Goal: Navigation & Orientation: Understand site structure

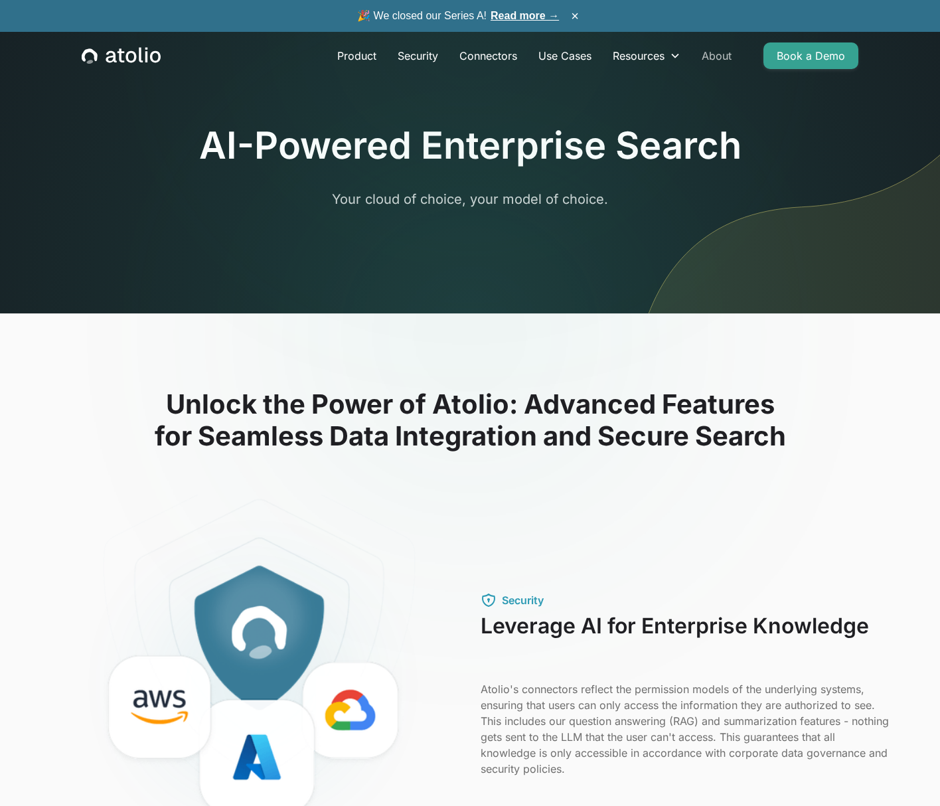
click at [710, 53] on link "About" at bounding box center [716, 55] width 51 height 27
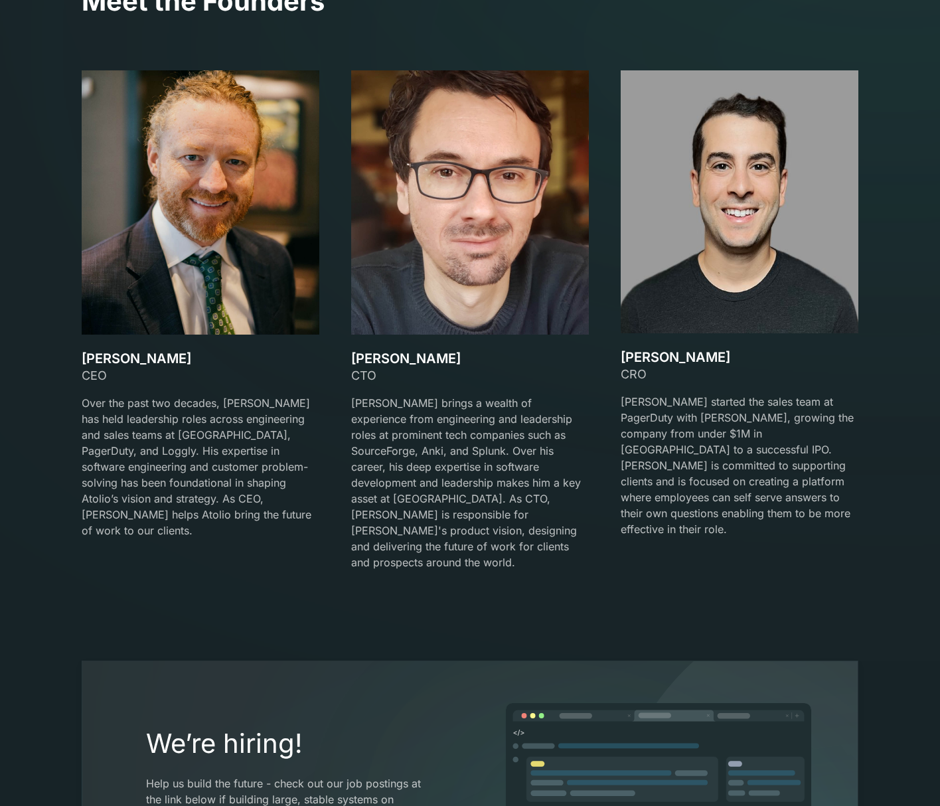
scroll to position [2544, 0]
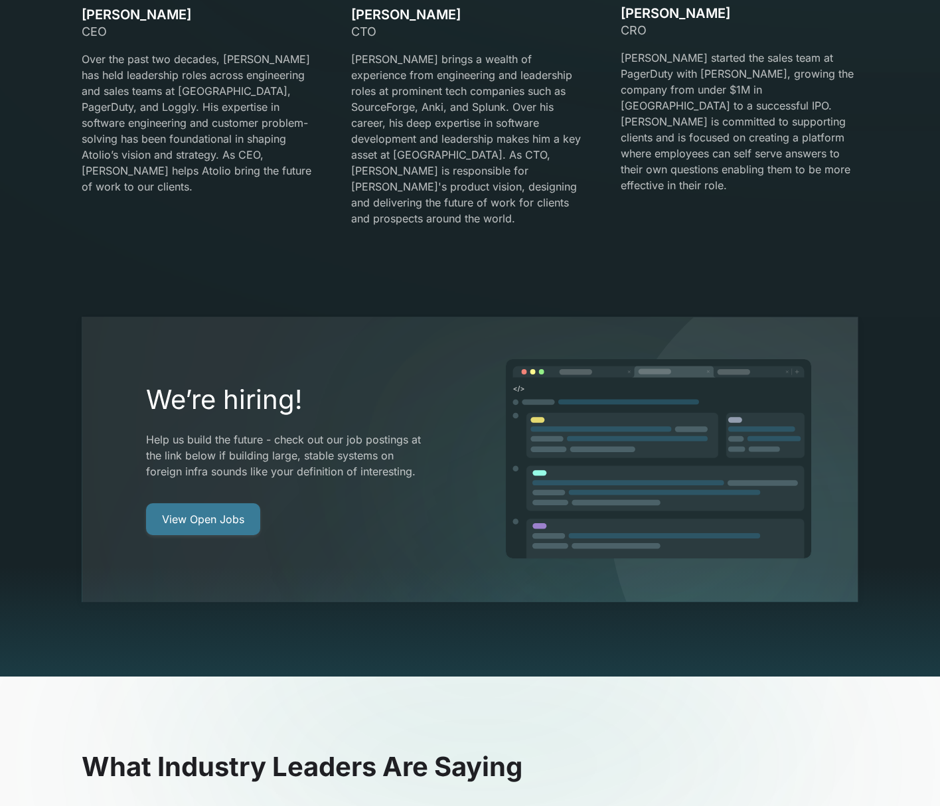
click at [204, 503] on link "View Open Jobs" at bounding box center [203, 519] width 114 height 32
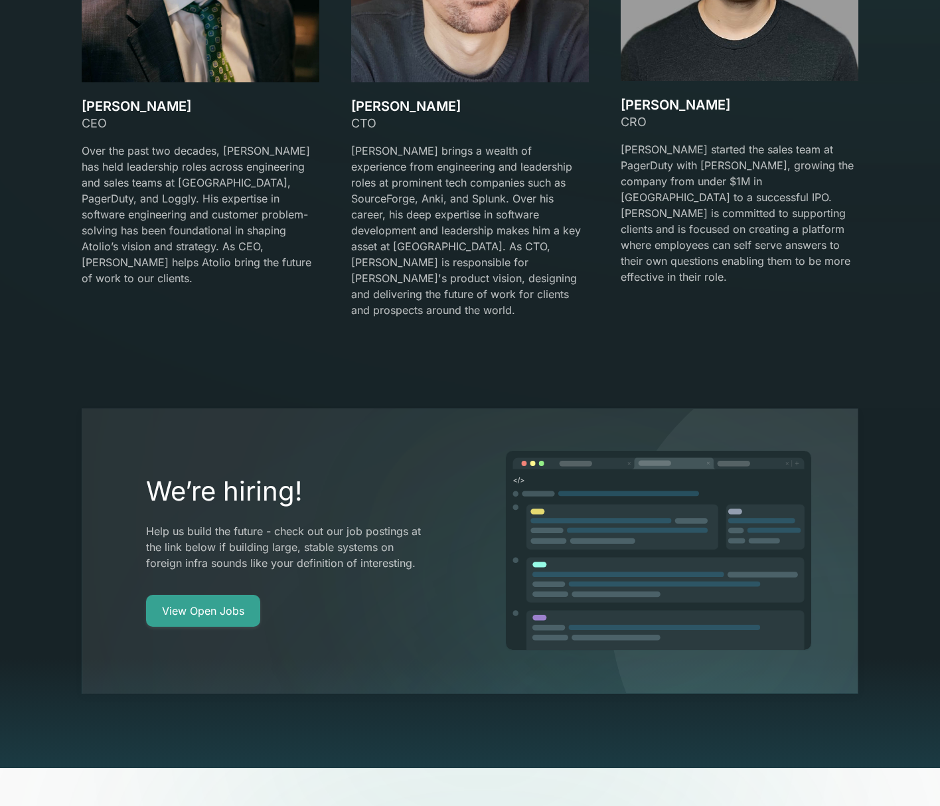
scroll to position [2106, 0]
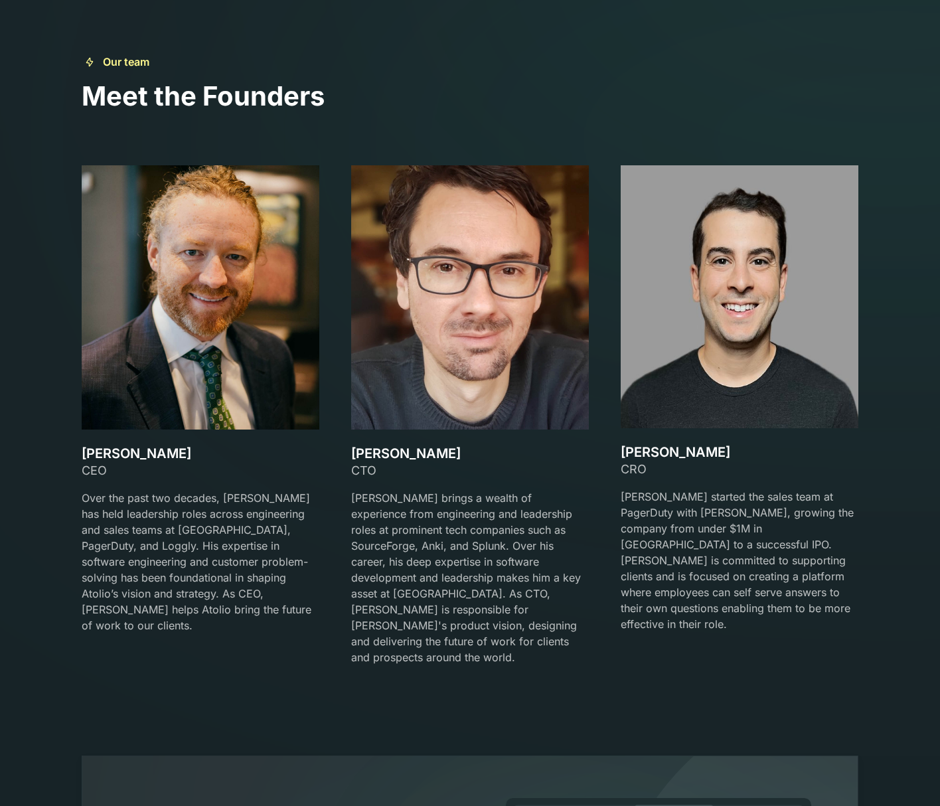
click at [677, 451] on h3 "Mark Matta" at bounding box center [739, 452] width 238 height 16
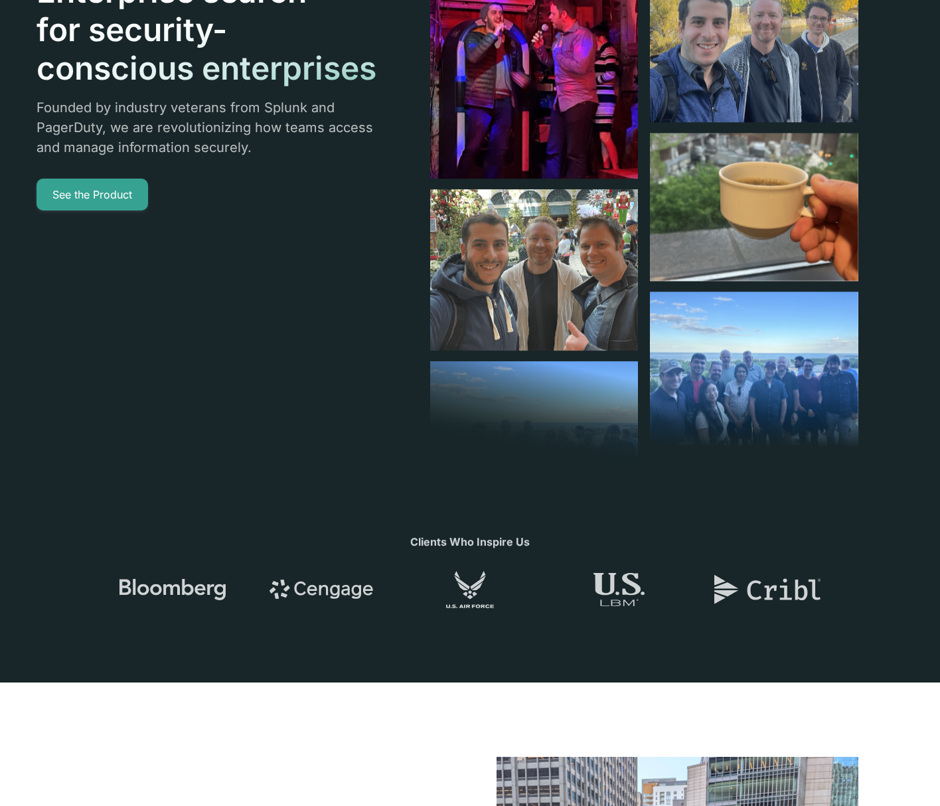
scroll to position [0, 0]
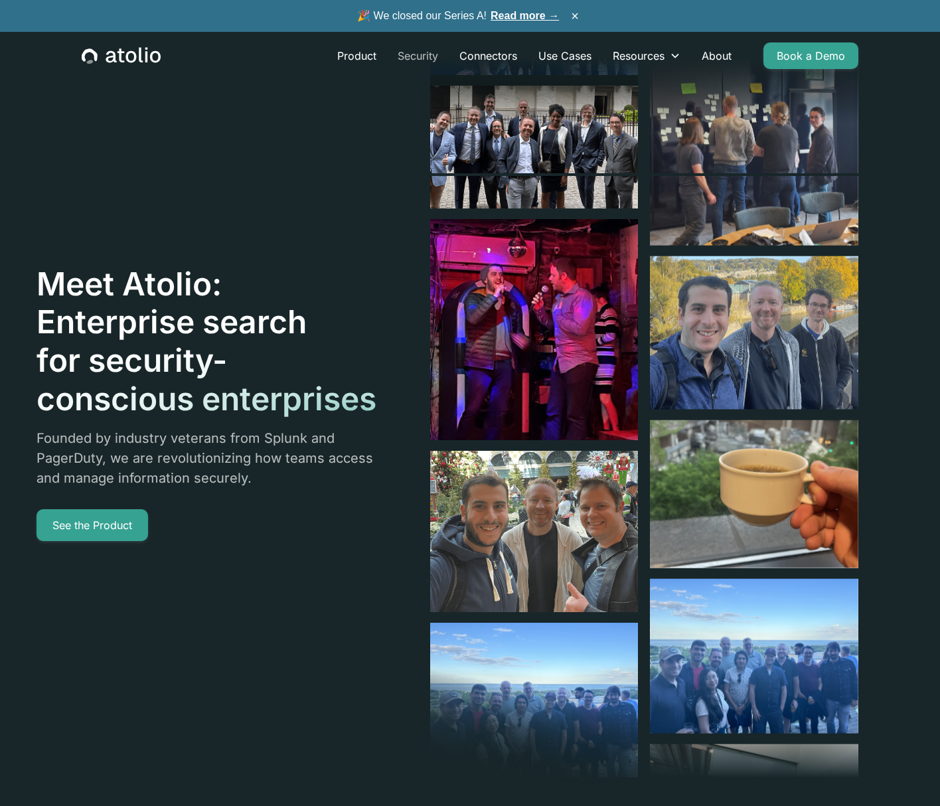
click at [412, 54] on link "Security" at bounding box center [418, 55] width 62 height 27
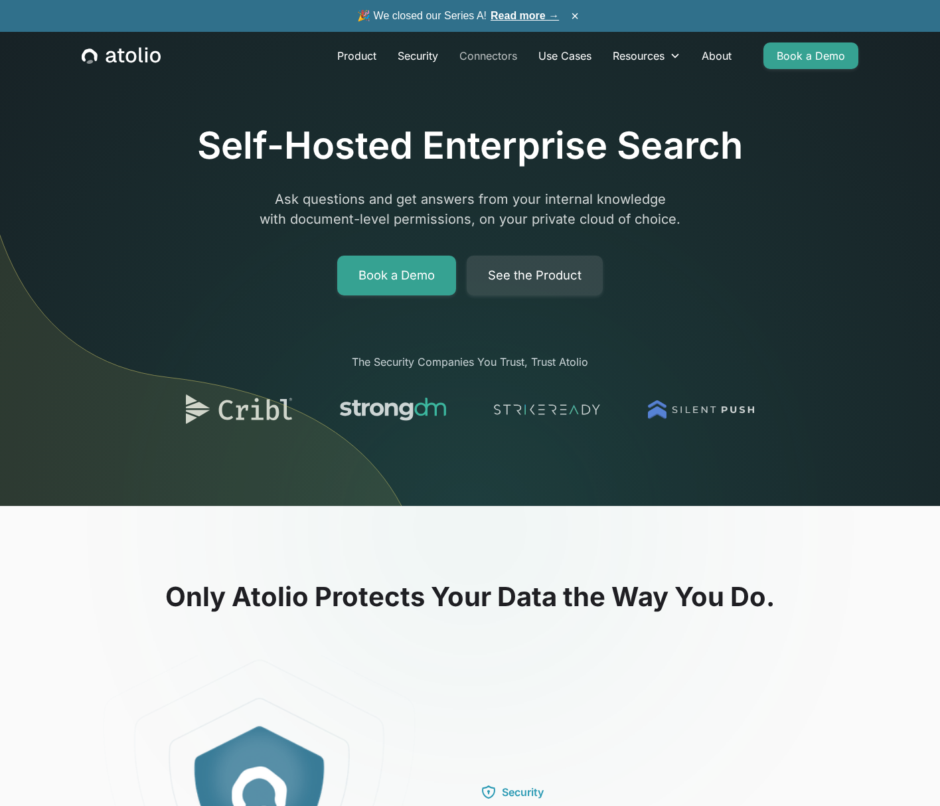
click at [488, 54] on link "Connectors" at bounding box center [488, 55] width 79 height 27
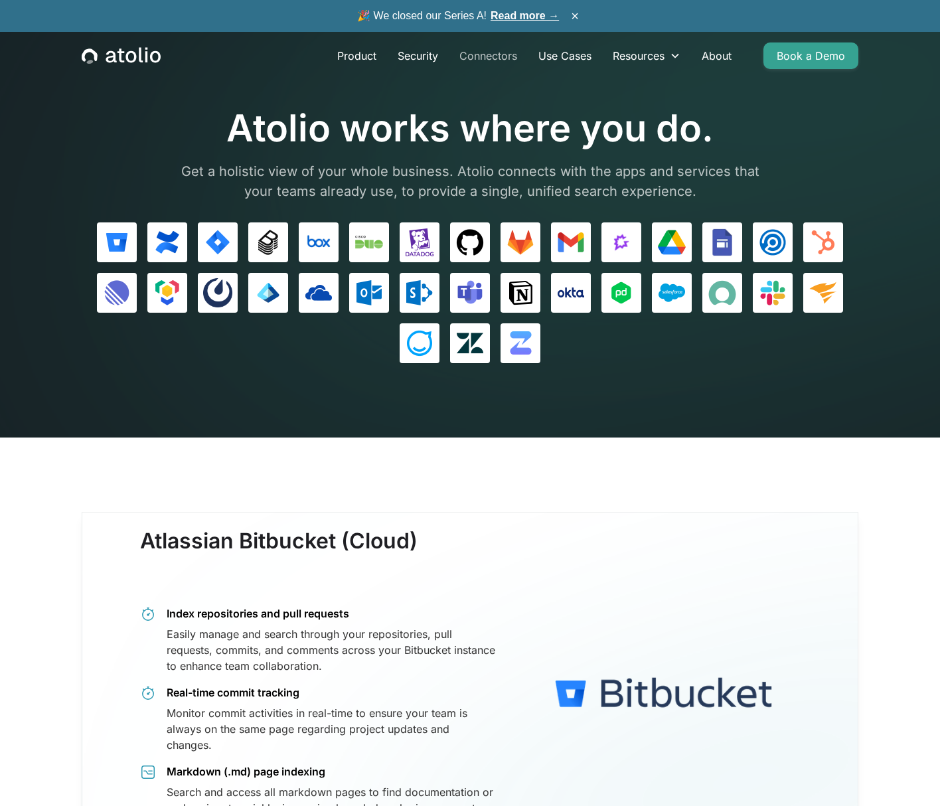
click at [482, 52] on link "Connectors" at bounding box center [488, 55] width 79 height 27
click at [421, 55] on link "Security" at bounding box center [418, 55] width 62 height 27
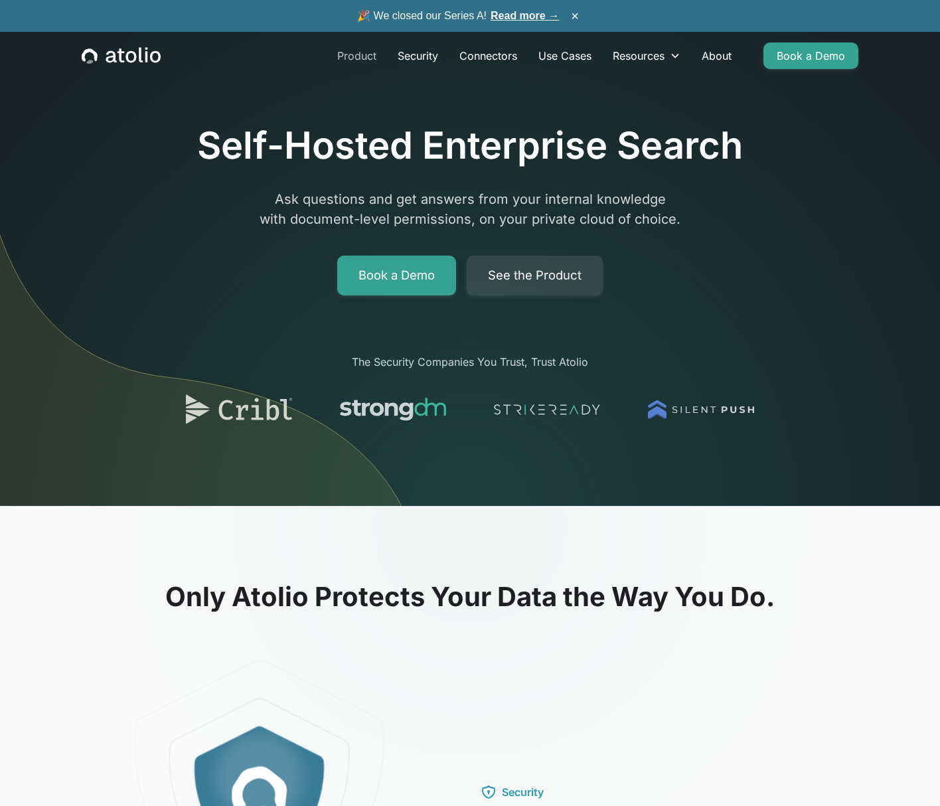
click at [350, 56] on link "Product" at bounding box center [356, 55] width 60 height 27
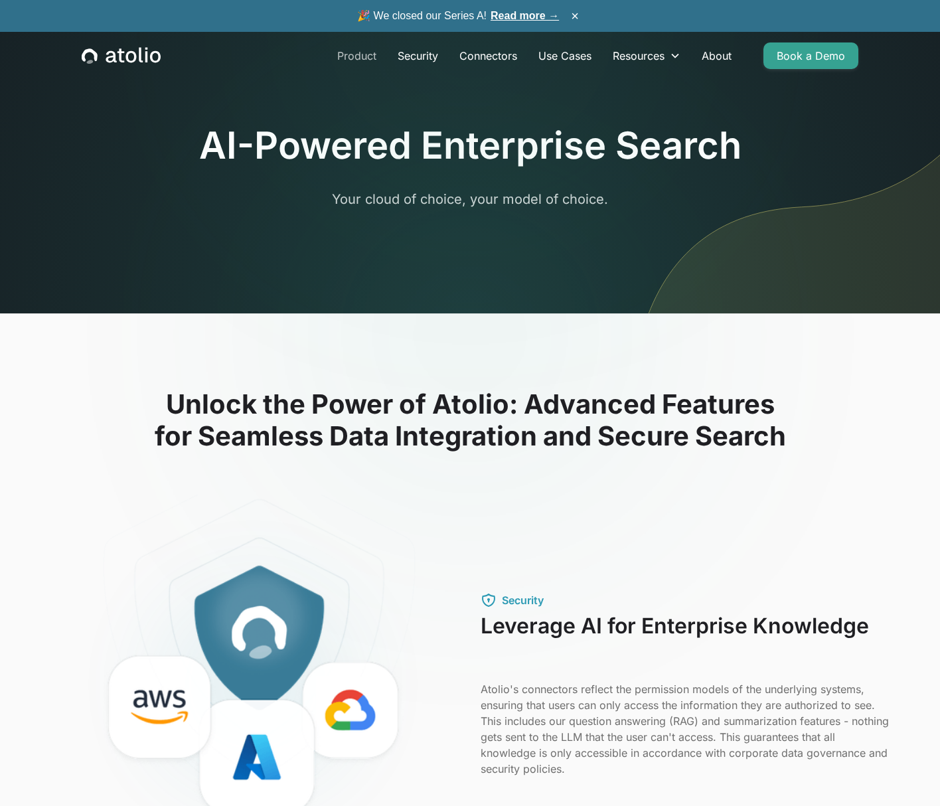
click at [342, 52] on link "Product" at bounding box center [356, 55] width 60 height 27
